Goal: Information Seeking & Learning: Learn about a topic

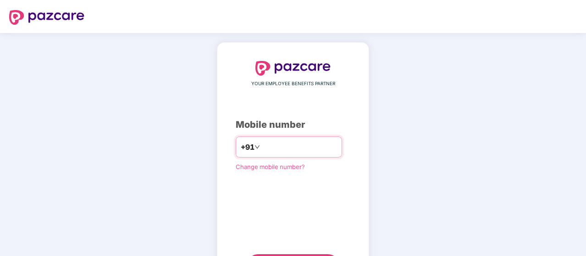
click at [271, 141] on input "number" at bounding box center [299, 147] width 75 height 15
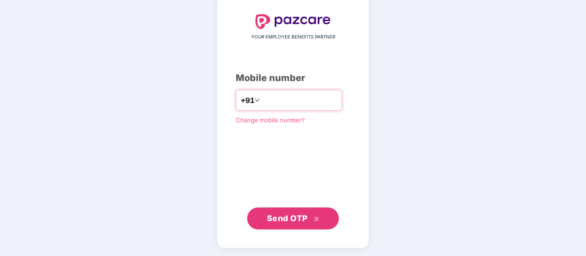
click at [270, 99] on input "number" at bounding box center [299, 100] width 75 height 15
click at [263, 99] on input "number" at bounding box center [299, 100] width 75 height 15
type input "**********"
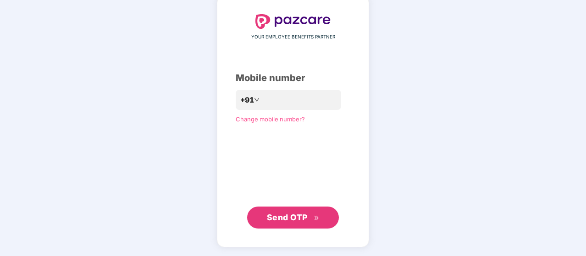
scroll to position [46, 0]
click at [308, 216] on span "Send OTP" at bounding box center [293, 218] width 53 height 13
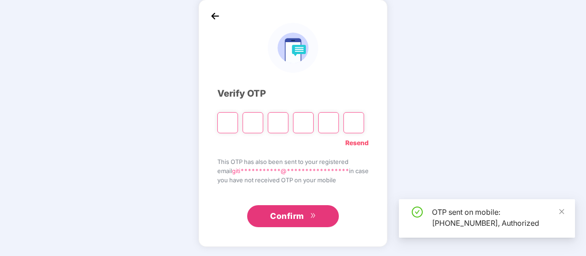
scroll to position [42, 0]
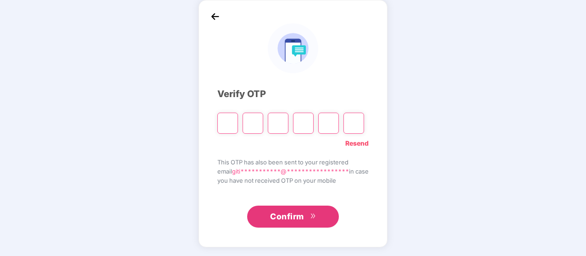
type input "*"
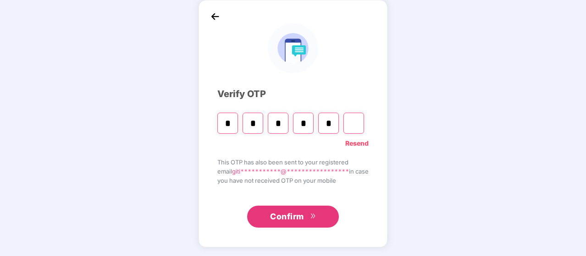
type input "*"
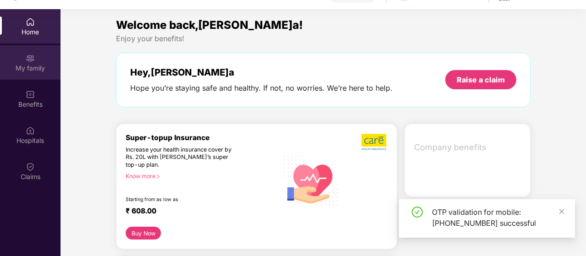
click at [38, 67] on div "My family" at bounding box center [30, 68] width 61 height 9
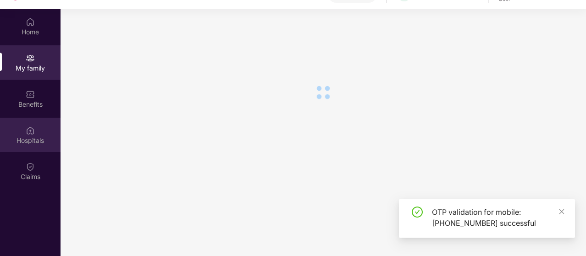
click at [27, 131] on img at bounding box center [30, 130] width 9 height 9
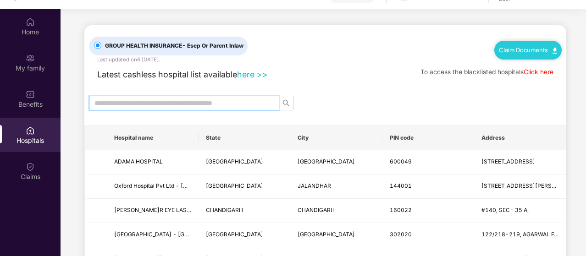
click at [195, 105] on input "text" at bounding box center [180, 103] width 172 height 10
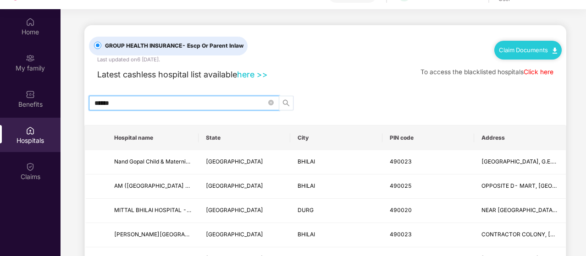
click at [287, 102] on icon "search" at bounding box center [286, 103] width 6 height 6
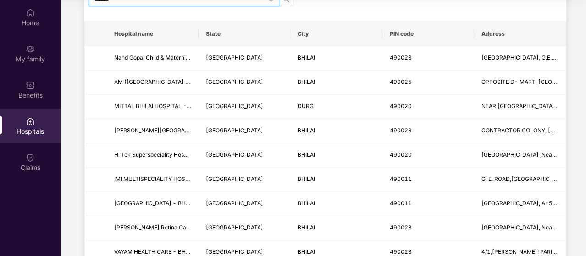
scroll to position [101, 0]
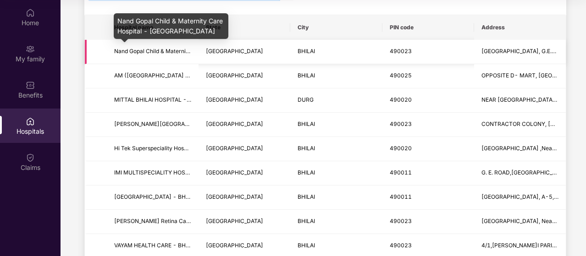
type input "******"
click at [175, 52] on span "Nand Gopal Child & Maternity Care Hospital - Bhilai" at bounding box center [202, 51] width 177 height 7
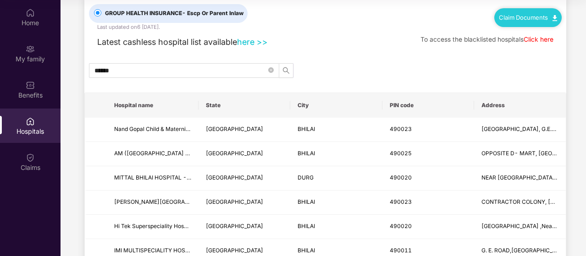
scroll to position [0, 0]
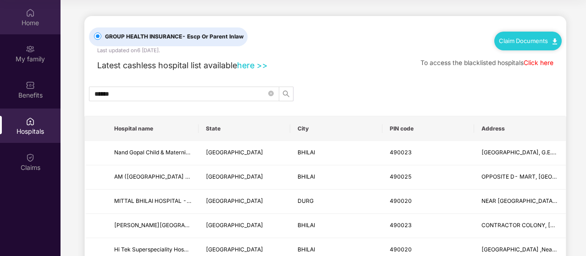
click at [35, 29] on div "Home" at bounding box center [30, 17] width 61 height 34
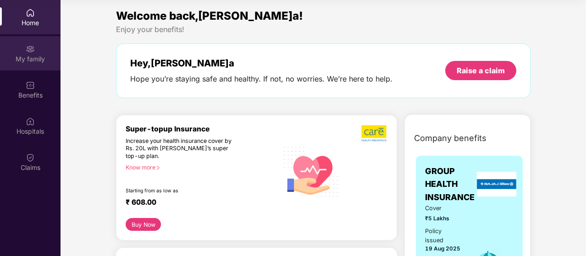
click at [38, 56] on div "My family" at bounding box center [30, 59] width 61 height 9
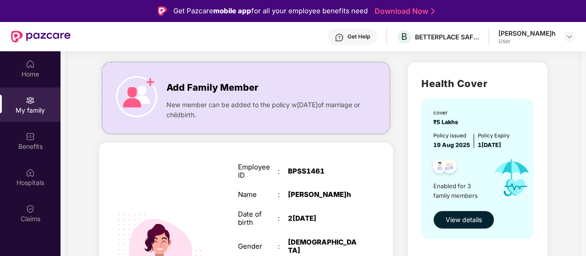
scroll to position [54, 0]
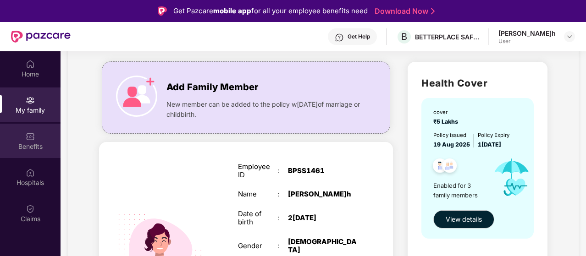
click at [39, 142] on div "Benefits" at bounding box center [30, 146] width 61 height 9
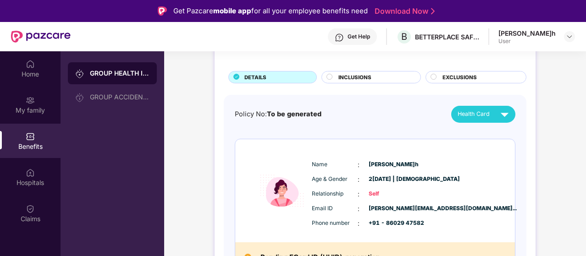
scroll to position [46, 0]
click at [345, 81] on span "INCLUSIONS" at bounding box center [354, 78] width 33 height 8
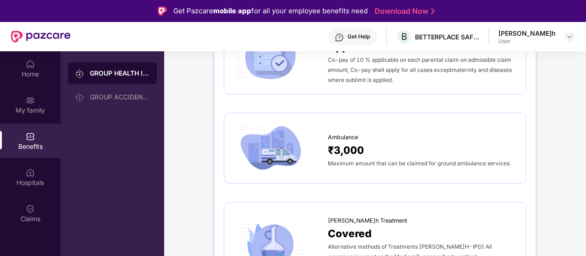
scroll to position [809, 0]
click at [364, 146] on div "₹3,000" at bounding box center [422, 150] width 189 height 16
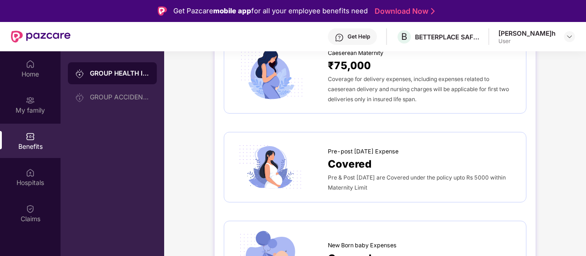
scroll to position [1183, 0]
